Goal: Book appointment/travel/reservation

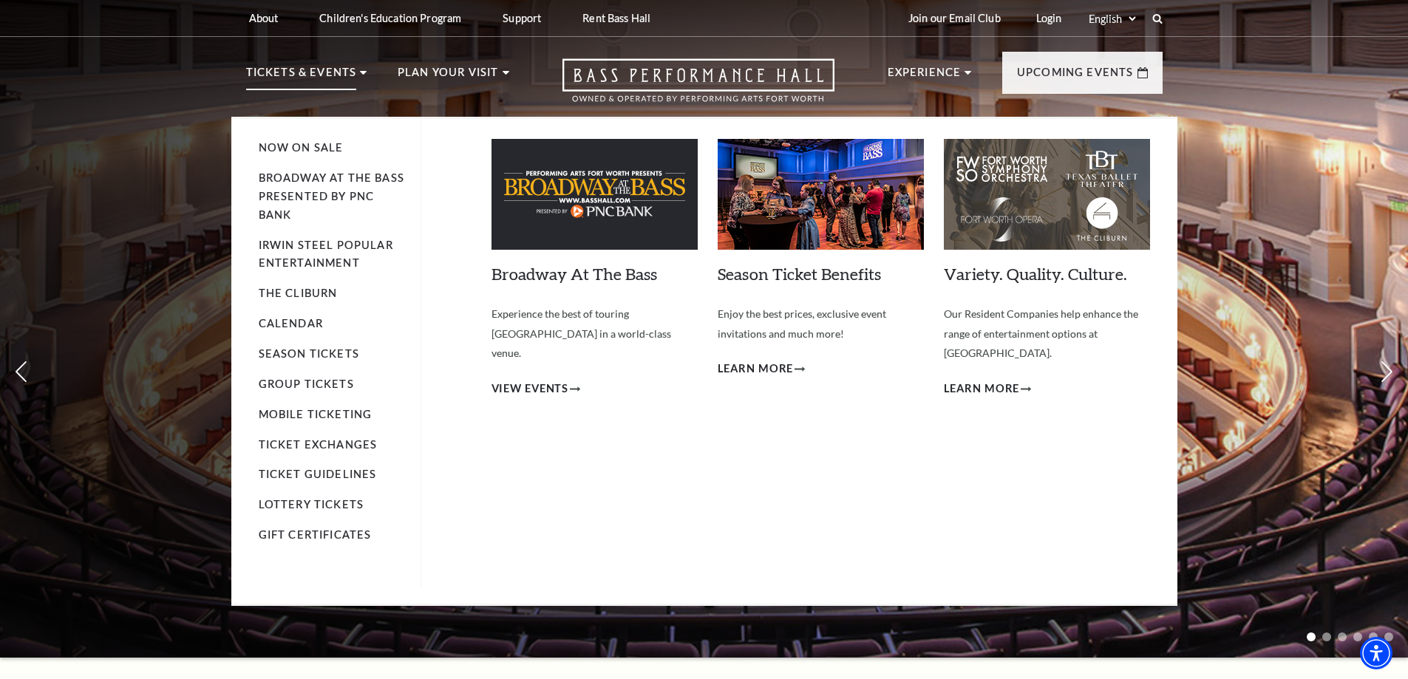
click at [357, 80] on li "Tickets & Events Now On Sale Broadway At The Bass presented by PNC Bank [PERSON…" at bounding box center [306, 90] width 121 height 53
click at [306, 321] on link "Calendar" at bounding box center [291, 323] width 64 height 13
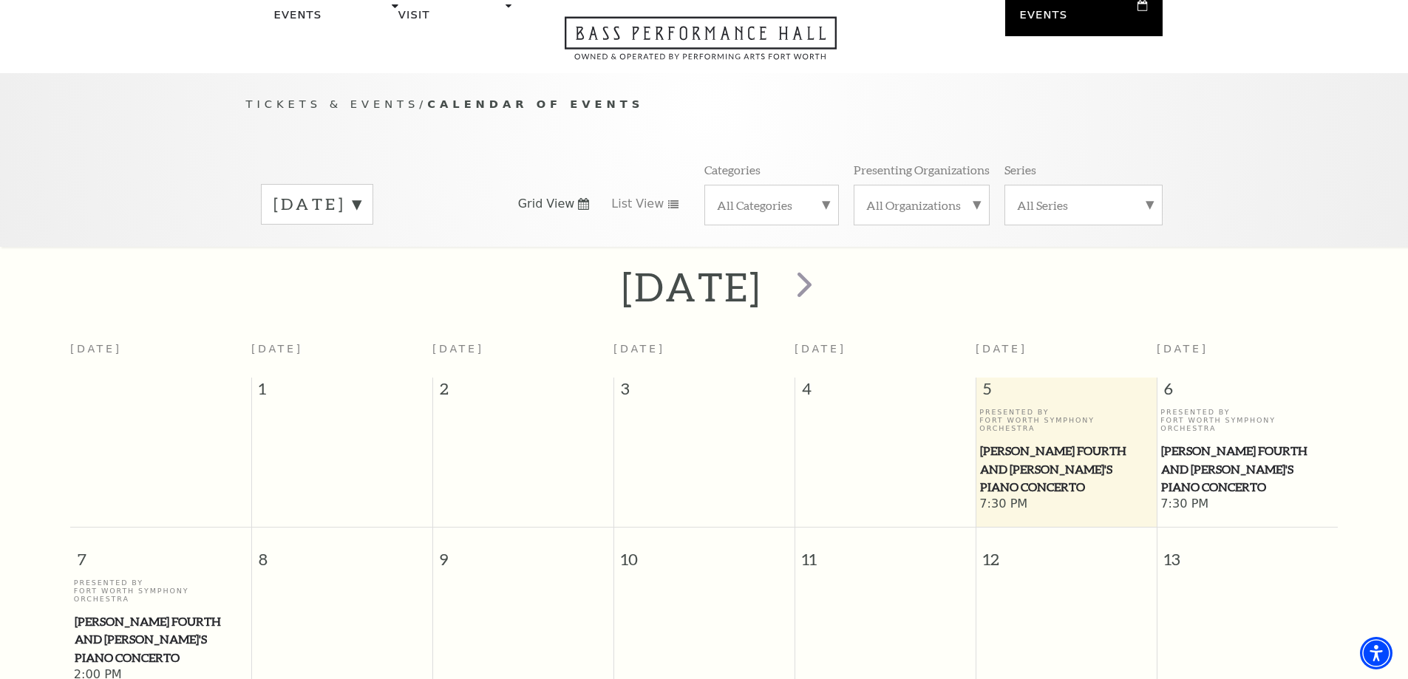
scroll to position [148, 0]
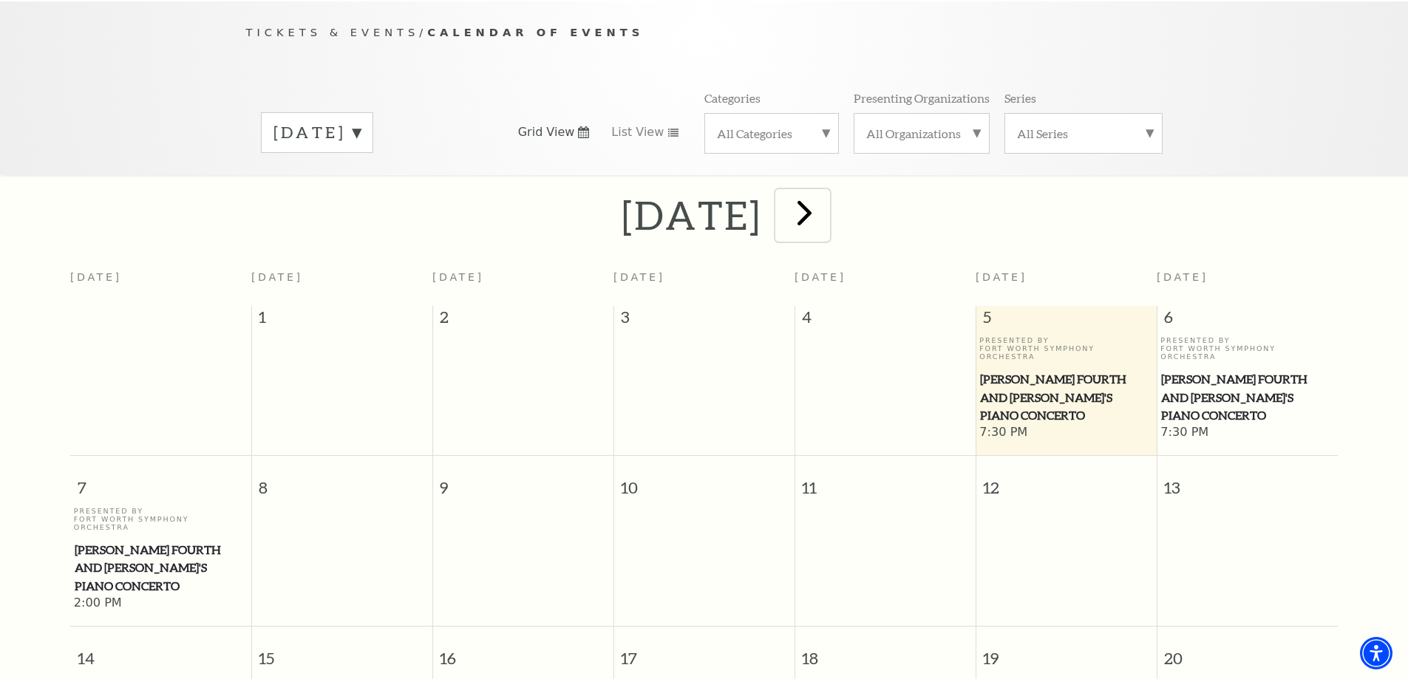
click at [825, 203] on span "next" at bounding box center [804, 212] width 42 height 42
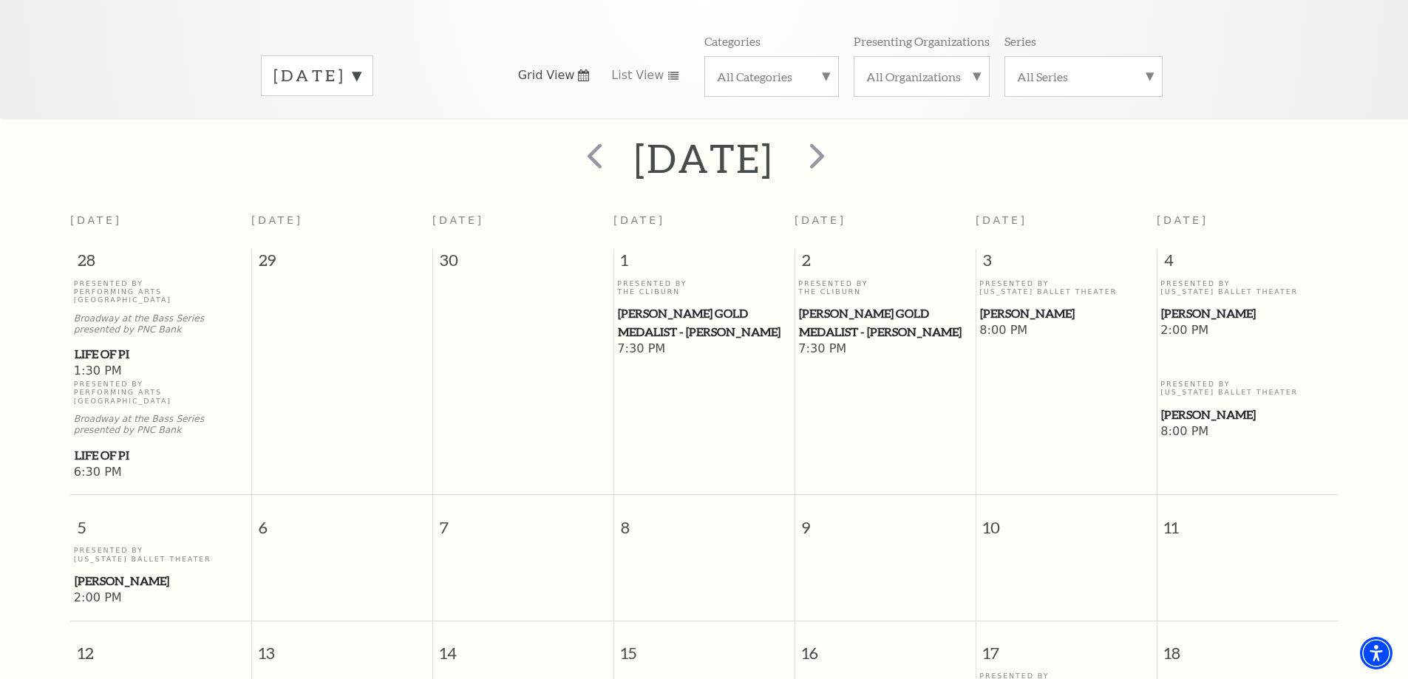
scroll to position [0, 0]
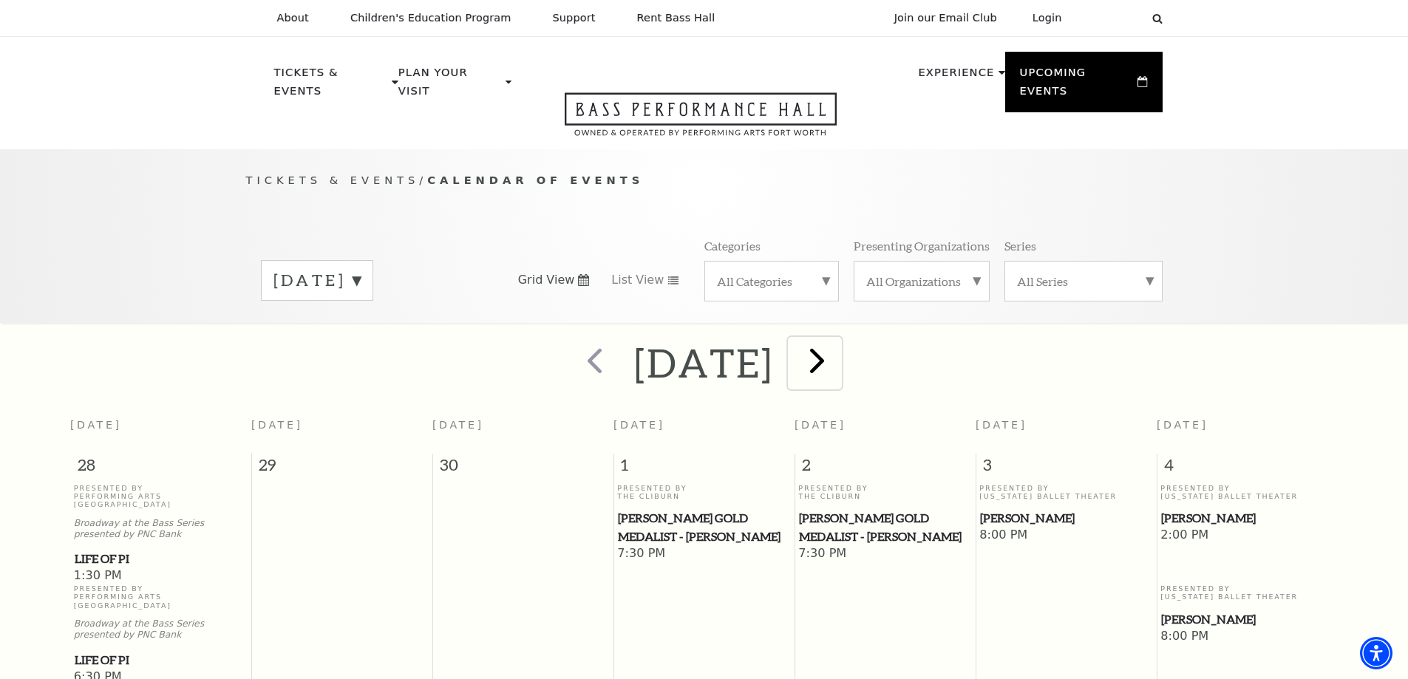
click at [838, 348] on span "next" at bounding box center [817, 360] width 42 height 42
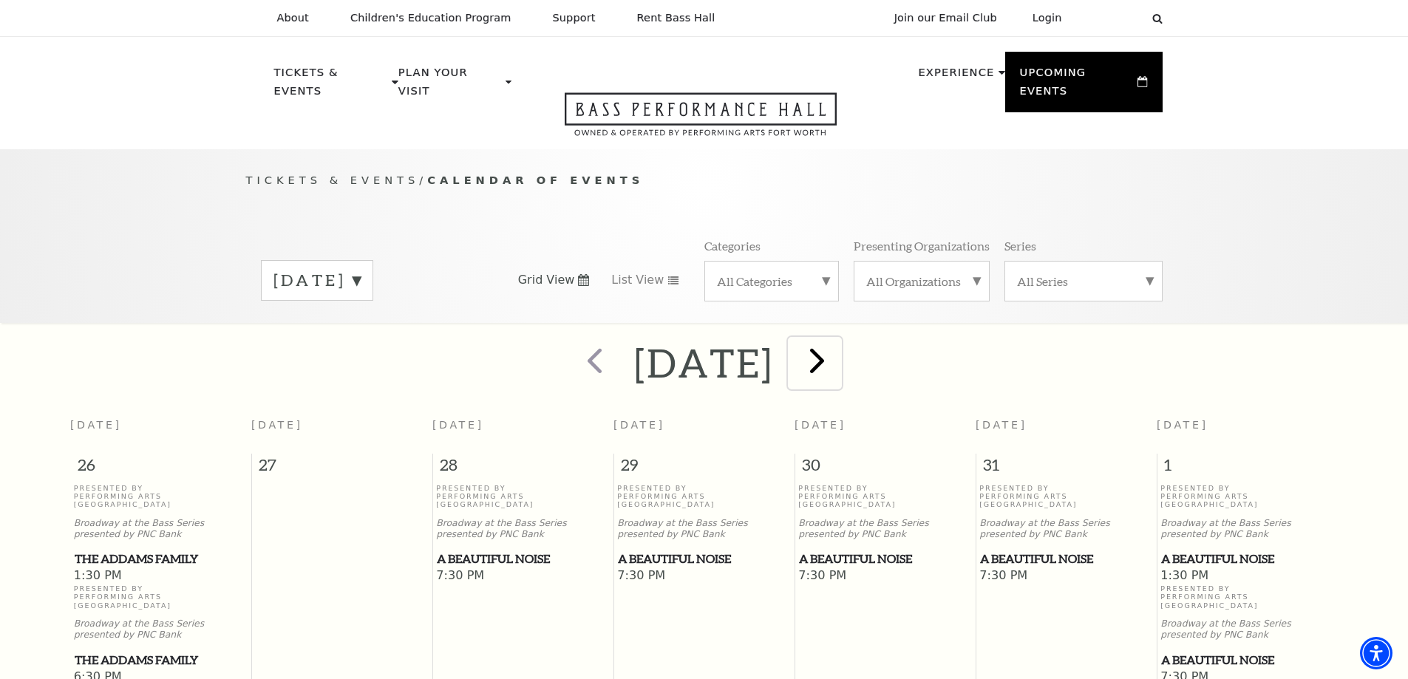
click at [838, 344] on span "next" at bounding box center [817, 360] width 42 height 42
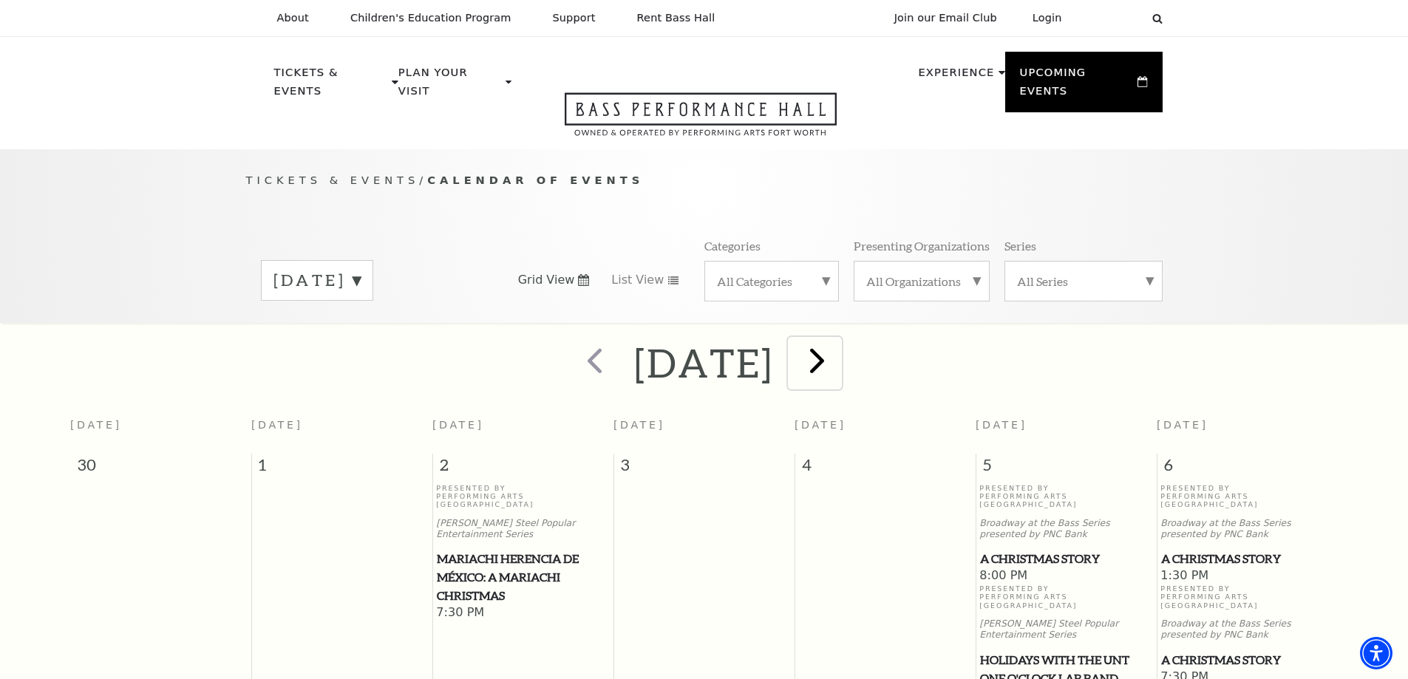
click at [838, 341] on span "next" at bounding box center [817, 360] width 42 height 42
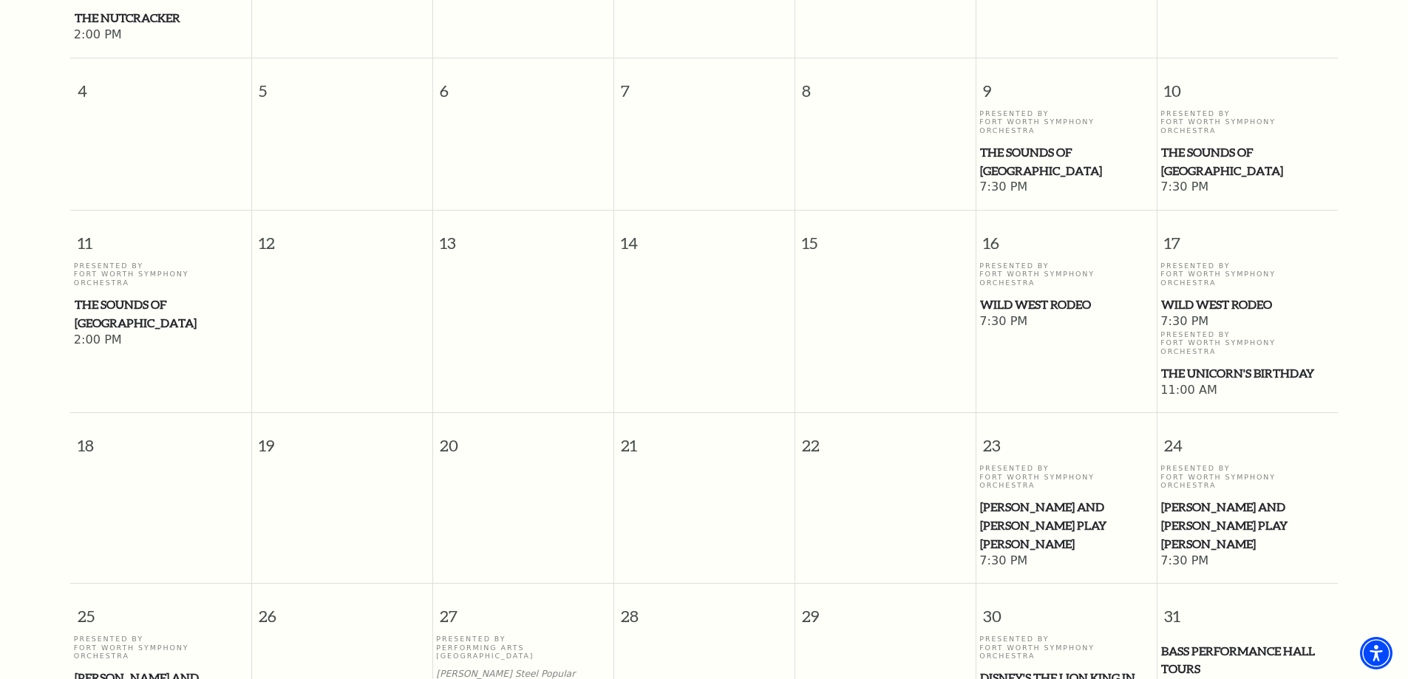
scroll to position [574, 0]
